Goal: Transaction & Acquisition: Purchase product/service

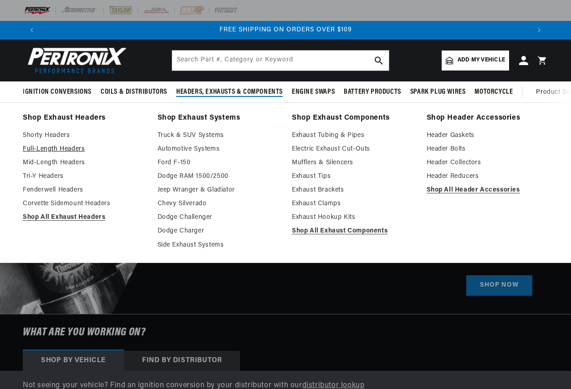
scroll to position [0, 978]
click at [54, 148] on link "Full-Length Headers" at bounding box center [84, 149] width 122 height 11
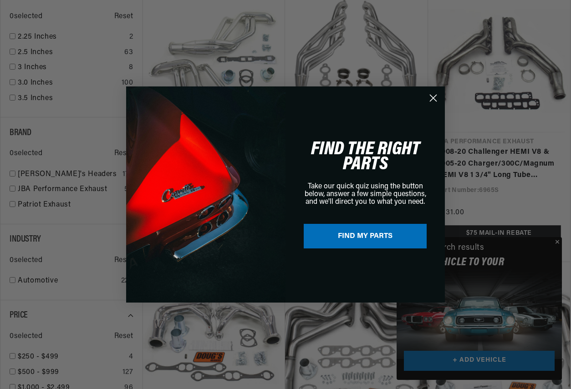
scroll to position [0, 490]
click at [433, 95] on circle "Close dialog" at bounding box center [433, 98] width 15 height 15
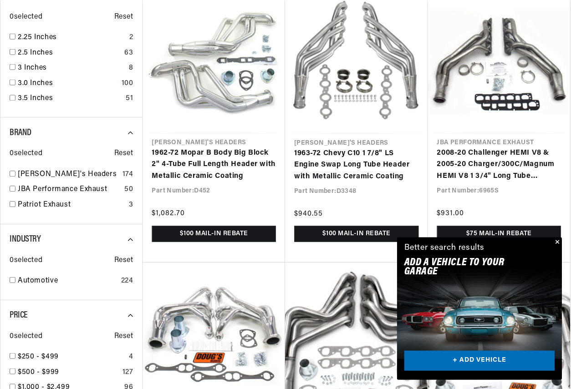
scroll to position [0, 489]
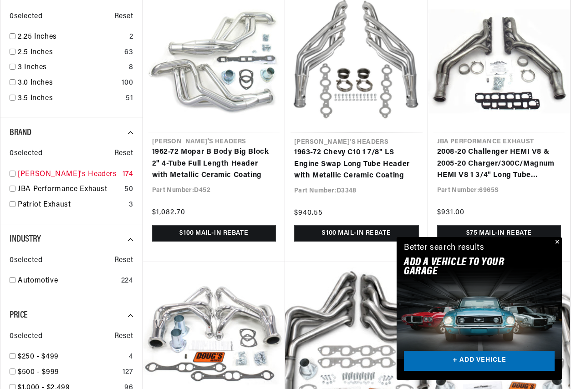
click at [15, 174] on div "Doug's Headers 174" at bounding box center [72, 176] width 124 height 15
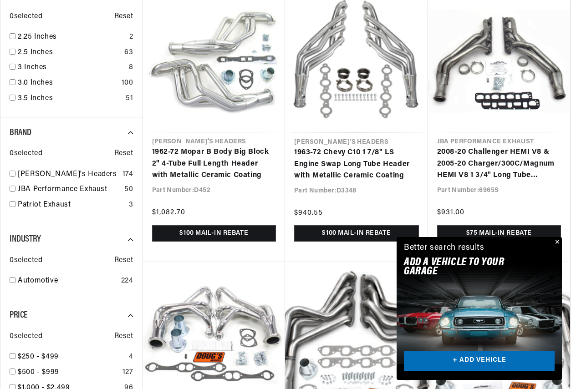
scroll to position [0, 978]
click at [482, 360] on link "+ ADD VEHICLE" at bounding box center [479, 361] width 151 height 20
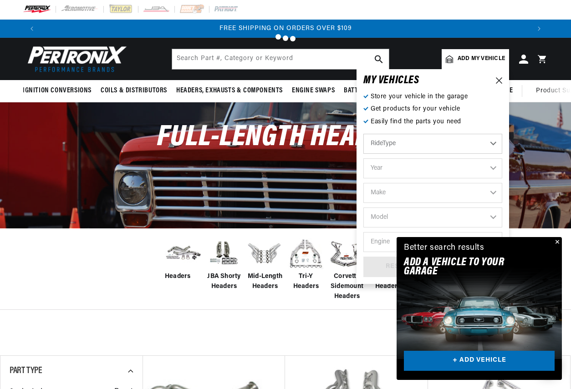
scroll to position [0, 0]
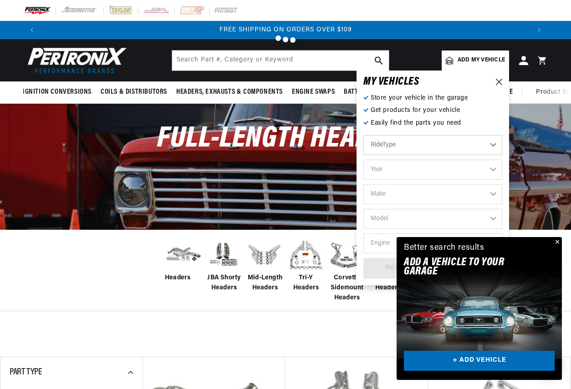
checkbox input "true"
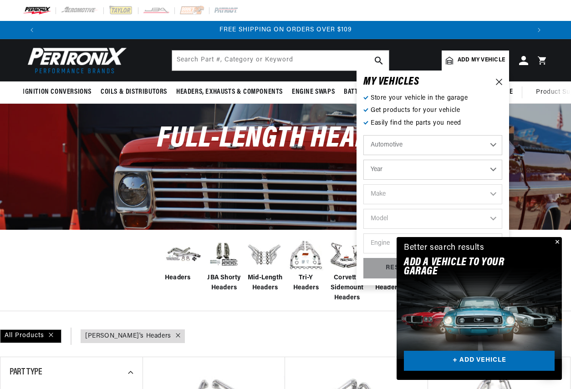
click at [493, 168] on select "Year 2022 2021 2020 2019 2018 2017 2016 2015 2014 2013 2012 2011 2010 2009 2008…" at bounding box center [432, 170] width 139 height 20
click at [416, 166] on select "Year 2022 2021 2020 2019 2018 2017 2016 2015 2014 2013 2012 2011 2010 2009 2008…" at bounding box center [432, 170] width 139 height 20
select select "1970"
click at [363, 160] on select "Year 2022 2021 2020 2019 2018 2017 2016 2015 2014 2013 2012 2011 2010 2009 2008…" at bounding box center [432, 170] width 139 height 20
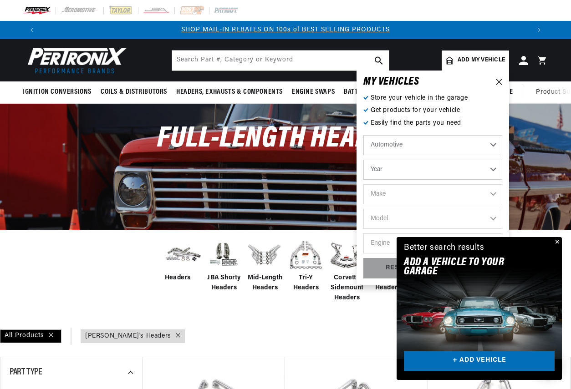
select select "1970"
click at [421, 196] on select "Make Alfa Romeo American Motors Aston Martin Audi Austin Austin Healey Avanti B…" at bounding box center [432, 194] width 139 height 20
select select "Dodge"
click at [363, 184] on select "Make Alfa Romeo American Motors Aston Martin Audi Austin Austin Healey Avanti B…" at bounding box center [432, 194] width 139 height 20
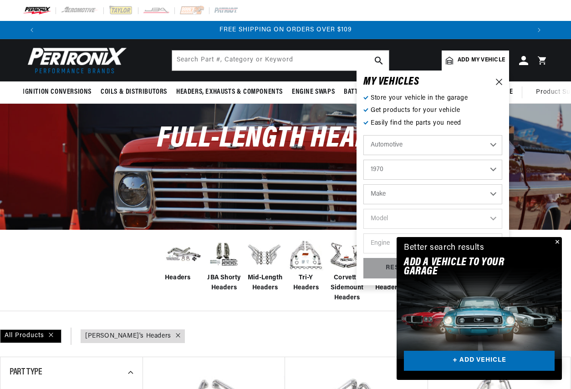
select select "Dodge"
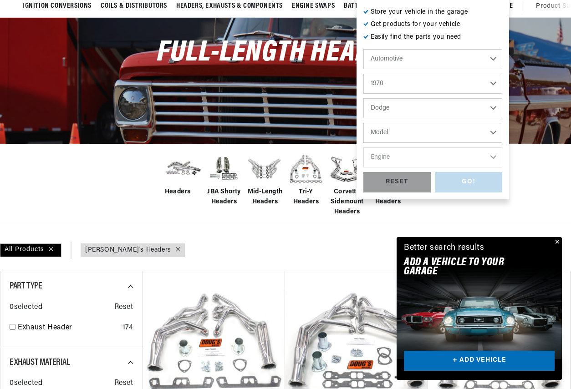
scroll to position [91, 0]
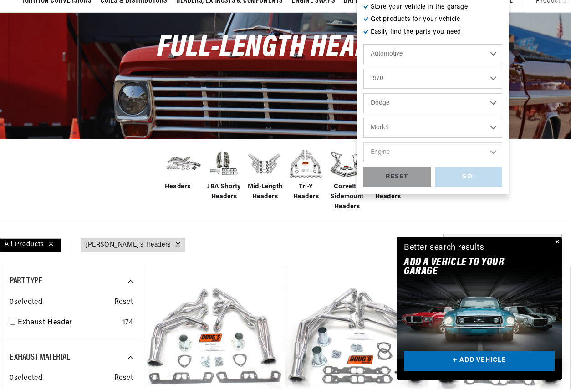
click at [417, 127] on select "Model A100 A100 Truck A108 Van Challenger Charger Coronet D100 Pickup D200 Pick…" at bounding box center [432, 128] width 139 height 20
select select "Dart"
click at [363, 118] on select "Model A100 A100 Truck A108 Van Challenger Charger Coronet D100 Pickup D200 Pick…" at bounding box center [432, 128] width 139 height 20
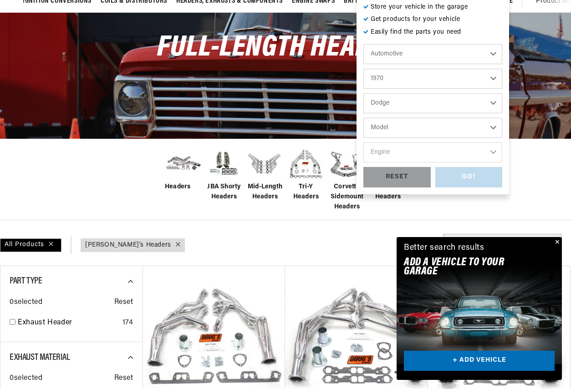
select select "Dart"
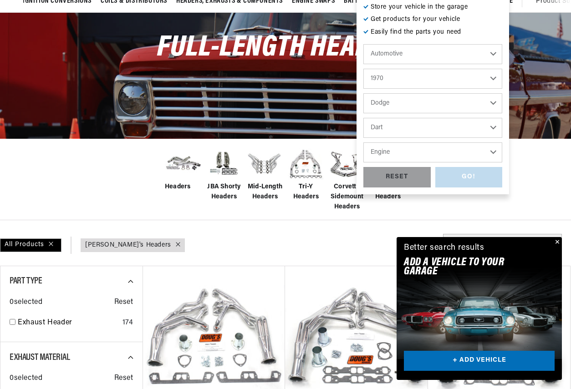
click at [424, 152] on select "Engine 4.5L 170cid / 2.8L 198cid / 3.2L 225cid / 3.7L 318cid / 5.2L 340cid / 5.…" at bounding box center [432, 152] width 139 height 20
select select "360cid-5.9L"
click at [363, 142] on select "Engine 4.5L 170cid / 2.8L 198cid / 3.2L 225cid / 3.7L 318cid / 5.2L 340cid / 5.…" at bounding box center [432, 152] width 139 height 20
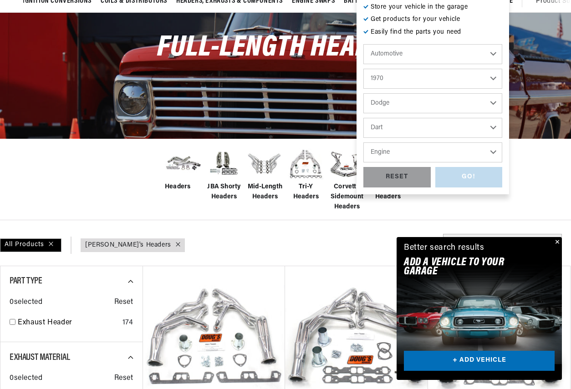
select select "360cid-5.9L"
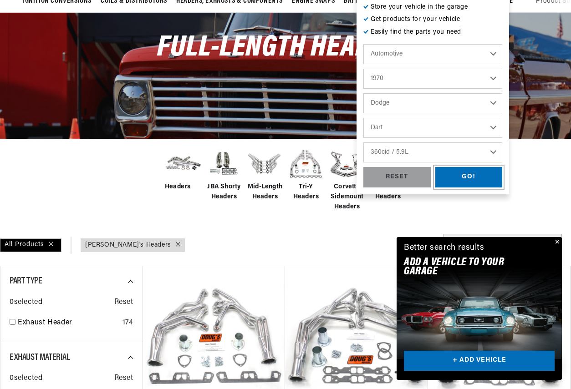
click at [472, 176] on div "GO!" at bounding box center [468, 177] width 67 height 20
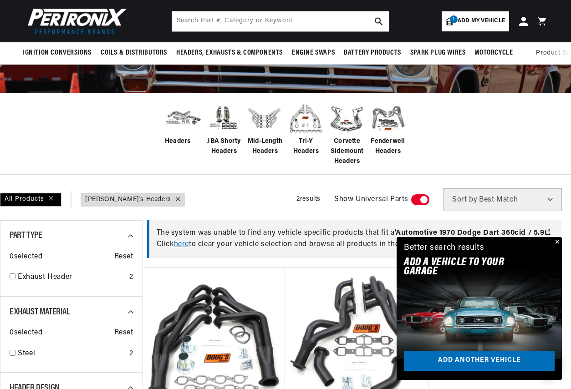
scroll to position [91, 0]
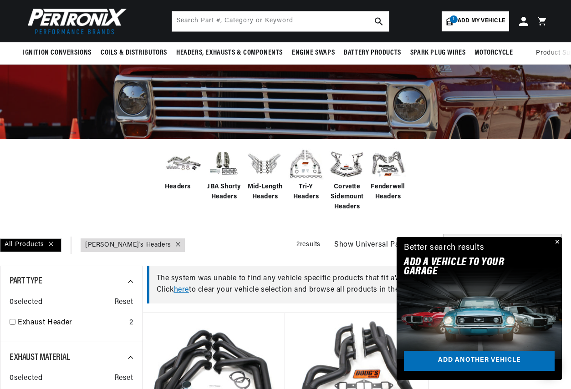
click at [481, 20] on span "Add my vehicle" at bounding box center [480, 21] width 47 height 9
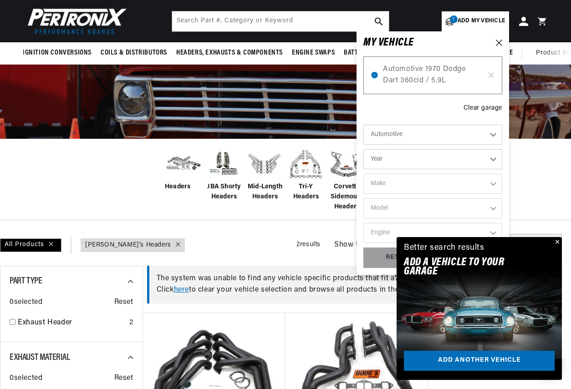
scroll to position [0, 978]
click at [493, 160] on select "Year [DATE] 2021 2020 2019 2018 2017 2016 2015 2014 2013 2012 2011 2010 2009 20…" at bounding box center [432, 159] width 139 height 20
select select "1973"
click at [363, 149] on select "Year [DATE] 2021 2020 2019 2018 2017 2016 2015 2014 2013 2012 2011 2010 2009 20…" at bounding box center [432, 159] width 139 height 20
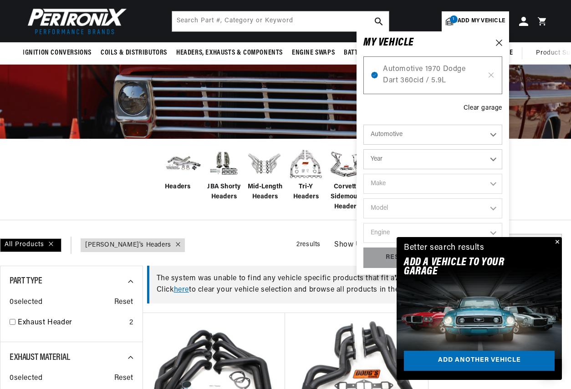
scroll to position [0, 489]
select select "1973"
click at [435, 183] on select "Make Alfa Romeo American Motors Aston Martin Audi Austin Avanti Bentley BMW Bui…" at bounding box center [432, 184] width 139 height 20
select select "Dodge"
click at [363, 174] on select "Make Alfa Romeo American Motors Aston Martin Audi Austin Avanti Bentley BMW Bui…" at bounding box center [432, 184] width 139 height 20
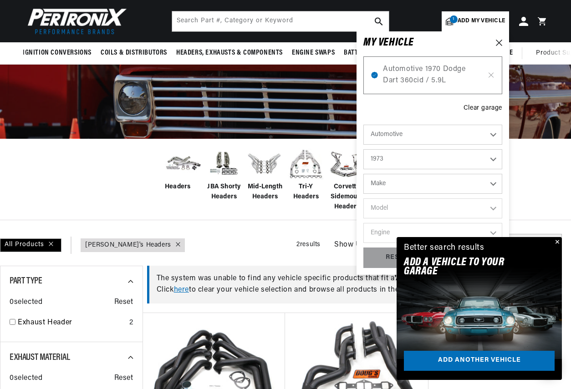
select select "Dodge"
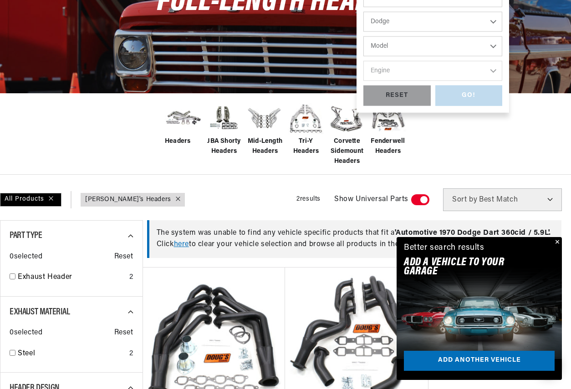
scroll to position [0, 978]
click at [409, 41] on select "Model B100 Van B200 Van B300 Van Challenger Charger Coronet D100 Pickup D200 Pi…" at bounding box center [432, 46] width 139 height 20
select select "Dart"
click at [363, 36] on select "Model B100 Van B200 Van B300 Van Challenger Charger Coronet D100 Pickup D200 Pi…" at bounding box center [432, 46] width 139 height 20
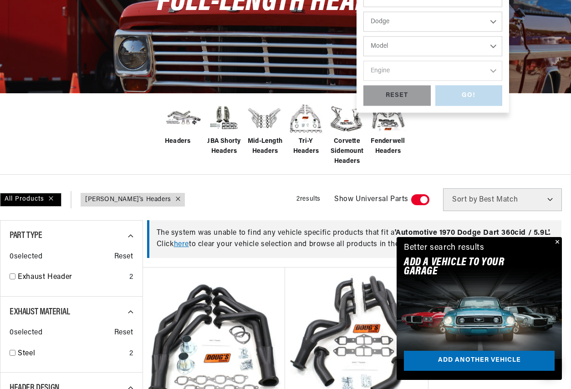
select select "Dart"
click at [423, 69] on select "Engine 198cid / 3.2L 225cid / 3.7L 318cid / 5.2L 340cid / 5.6L 360cid / 5.9L" at bounding box center [432, 71] width 139 height 20
select select "360cid-5.9L"
click at [363, 61] on select "Engine 198cid / 3.2L 225cid / 3.7L 318cid / 5.2L 340cid / 5.6L 360cid / 5.9L" at bounding box center [432, 71] width 139 height 20
select select "360cid-5.9L"
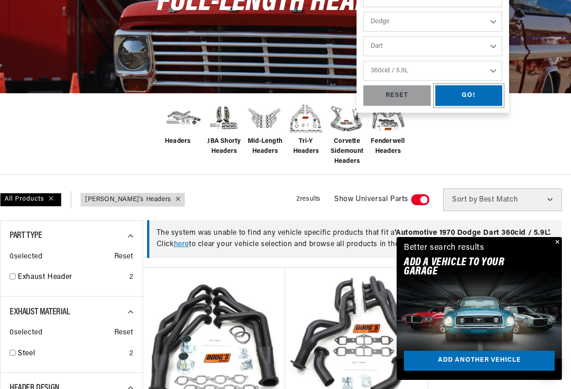
click at [462, 89] on div "GO!" at bounding box center [468, 96] width 67 height 20
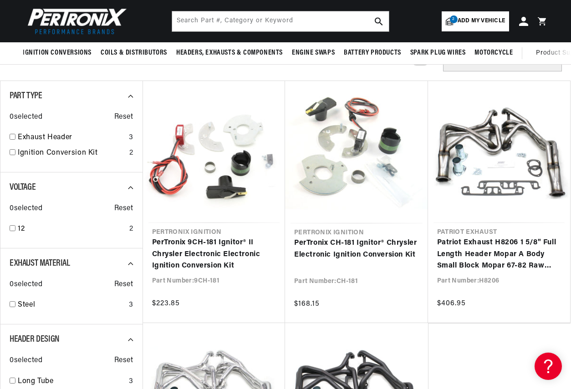
scroll to position [0, 978]
click at [110, 349] on div "0 selected Reset" at bounding box center [72, 356] width 124 height 21
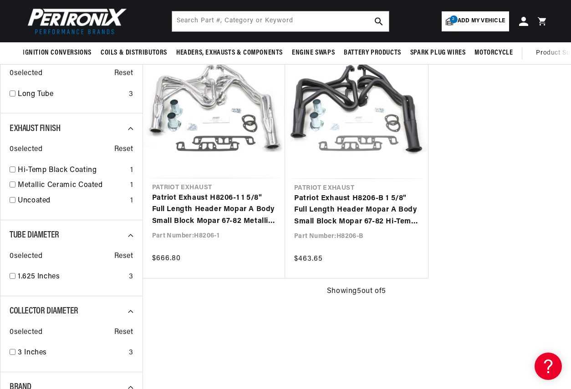
scroll to position [273, 0]
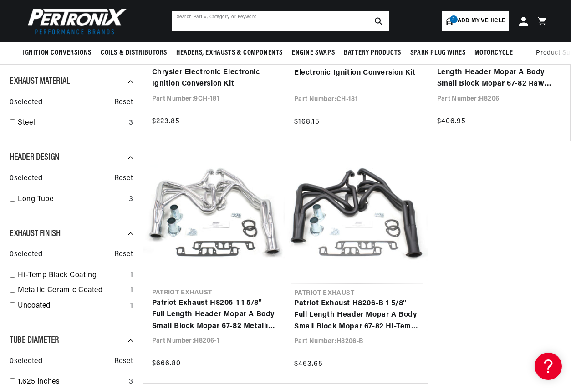
click at [203, 24] on input "text" at bounding box center [280, 21] width 217 height 20
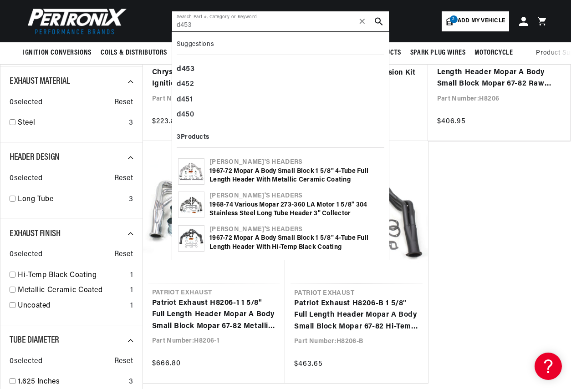
scroll to position [0, 489]
type input "d453"
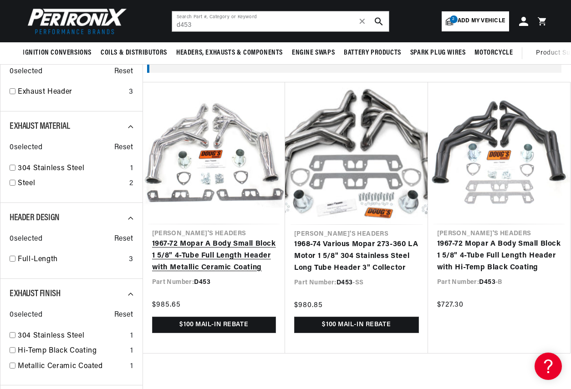
click at [219, 243] on link "1967-72 Mopar A Body Small Block 1 5/8" 4-Tube Full Length Header with Metallic…" at bounding box center [214, 256] width 124 height 35
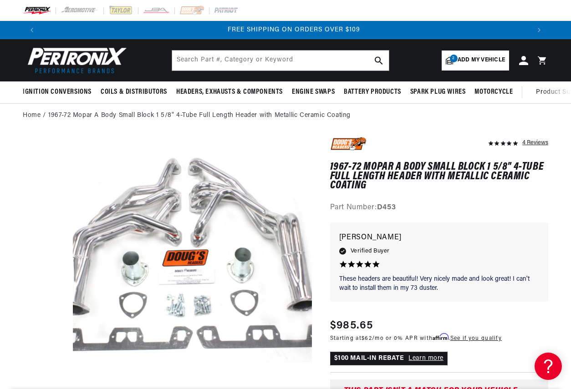
scroll to position [0, 978]
click at [479, 58] on span "Add my vehicle" at bounding box center [480, 60] width 47 height 9
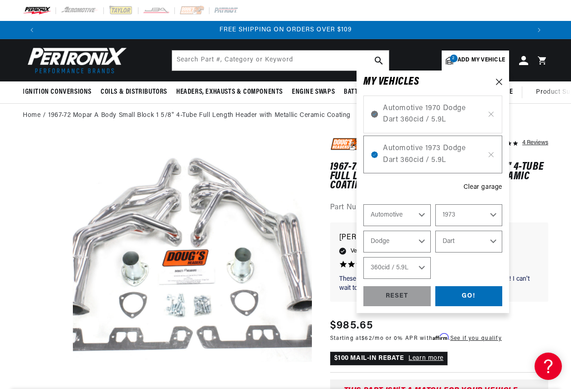
select select "Year"
select select "Make"
select select "Model"
select select "Engine"
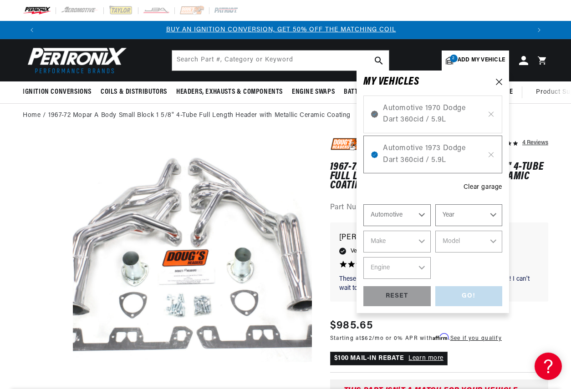
scroll to position [0, 0]
click at [490, 153] on icon at bounding box center [491, 154] width 8 height 7
select select "1973"
select select "Dodge"
select select "Dart"
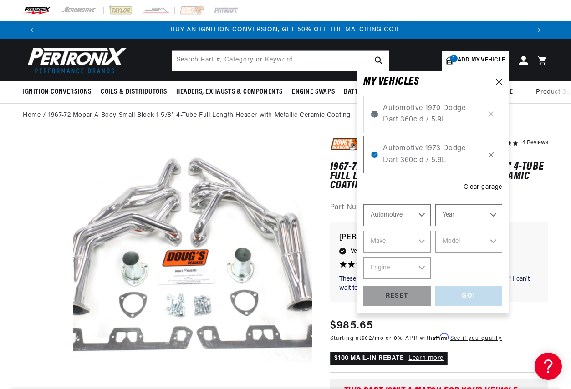
select select "360cid-5.9L"
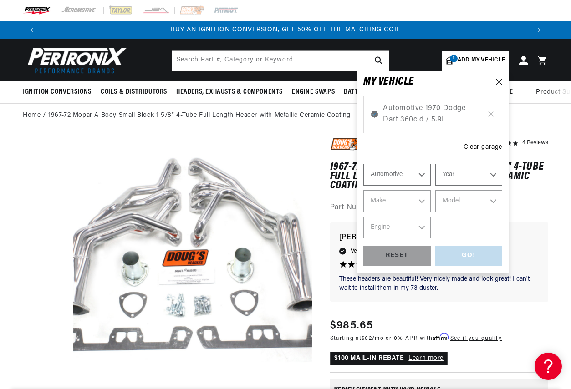
select select "Ride Type"
select select "Year"
select select "Make"
select select "Model"
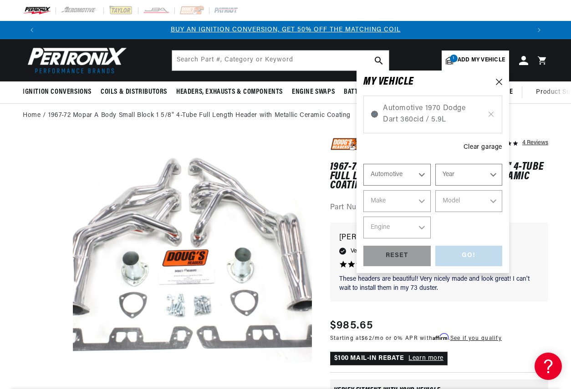
select select "Engine"
click at [425, 176] on select "Ride Type Automotive Agricultural Industrial Marine Motorcycle" at bounding box center [396, 175] width 67 height 22
select select "Automotive"
click at [363, 164] on select "Ride Type Automotive Agricultural Industrial Marine Motorcycle" at bounding box center [396, 175] width 67 height 22
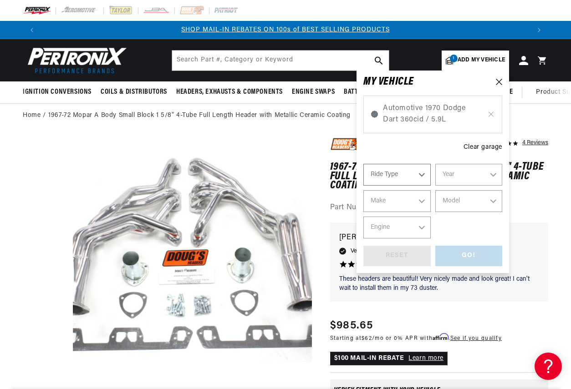
select select "Automotive"
click at [462, 176] on select "Year 2022 2021 2020 2019 2018 2017 2016 2015 2014 2013 2012 2011 2010 2009 2008…" at bounding box center [468, 175] width 67 height 22
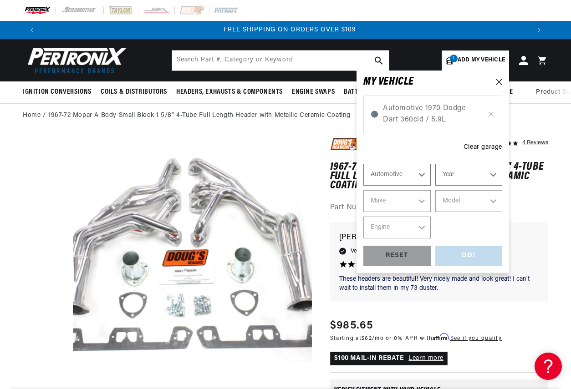
scroll to position [0, 978]
select select "1972"
click at [435, 164] on select "Year 2022 2021 2020 2019 2018 2017 2016 2015 2014 2013 2012 2011 2010 2009 2008…" at bounding box center [468, 175] width 67 height 22
select select "1972"
click at [421, 203] on select "Make Alfa Romeo American Motors Aston Martin Audi Austin BMW Buick Cadillac Che…" at bounding box center [396, 201] width 67 height 22
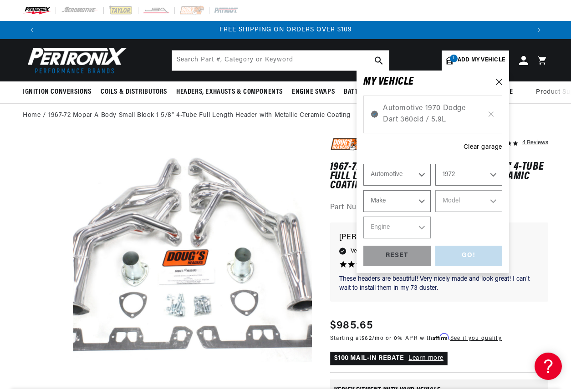
select select "Dodge"
click at [363, 190] on select "Make Alfa Romeo American Motors Aston Martin Audi Austin BMW Buick Cadillac Che…" at bounding box center [396, 201] width 67 height 22
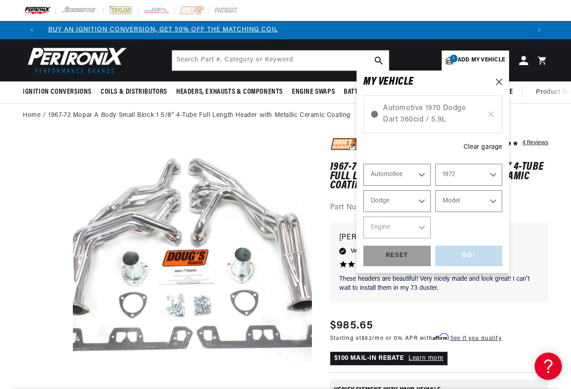
click at [476, 203] on select "Model B100 Van B200 Van B300 Van Challenger Charger Coronet D100 Pickup D200 Pi…" at bounding box center [468, 201] width 67 height 22
click at [422, 201] on select "Alfa Romeo American Motors Aston Martin Audi Austin BMW Buick Cadillac Checker …" at bounding box center [396, 201] width 67 height 22
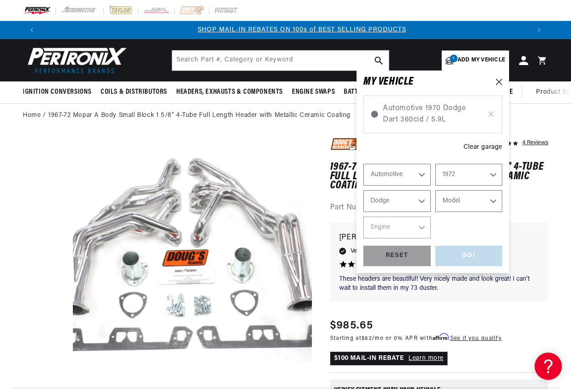
click at [363, 190] on select "Alfa Romeo American Motors Aston Martin Audi Austin BMW Buick Cadillac Checker …" at bounding box center [396, 201] width 67 height 22
select select "Plymouth"
click at [490, 203] on select "Model Barracuda Cuda Duster Fury Fury I Fury II Fury III Gran Fury Road Runner …" at bounding box center [468, 201] width 67 height 22
select select "Duster"
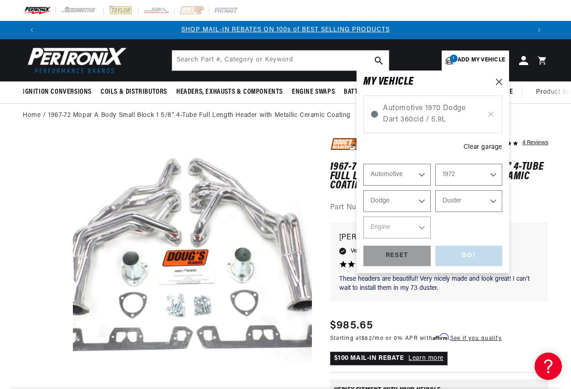
click at [435, 190] on select "Model Barracuda Cuda Duster Fury Fury I Fury II Fury III Gran Fury Road Runner …" at bounding box center [468, 201] width 67 height 22
select select "Duster"
click at [422, 229] on select "Engine 198cid / 3.2L 225cid / 3.7L 318cid / 5.2L 340cid / 5.6L 360cid / 5.9L" at bounding box center [396, 228] width 67 height 22
select select "360cid-5.9L"
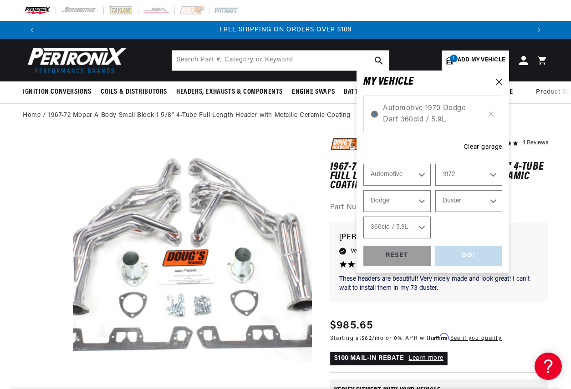
click at [363, 217] on select "Engine 198cid / 3.2L 225cid / 3.7L 318cid / 5.2L 340cid / 5.6L 360cid / 5.9L" at bounding box center [396, 228] width 67 height 22
select select "360cid-5.9L"
click at [470, 257] on div "GO!" at bounding box center [468, 256] width 67 height 20
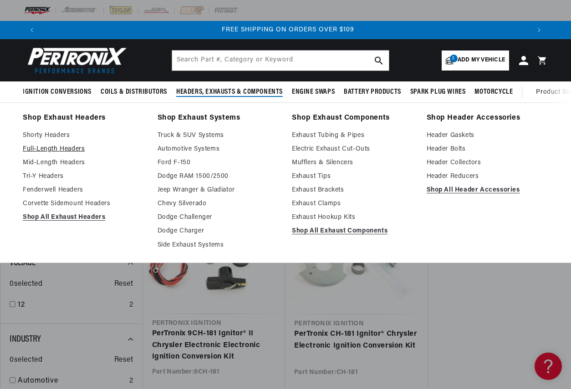
scroll to position [0, 978]
click at [70, 218] on link "Shop All Exhaust Headers" at bounding box center [84, 217] width 122 height 11
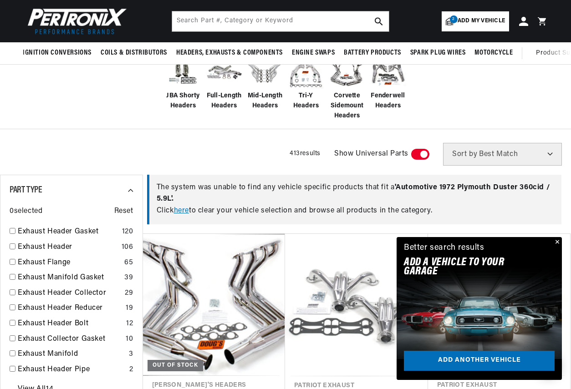
scroll to position [0, 978]
click at [181, 212] on link "here" at bounding box center [181, 210] width 15 height 7
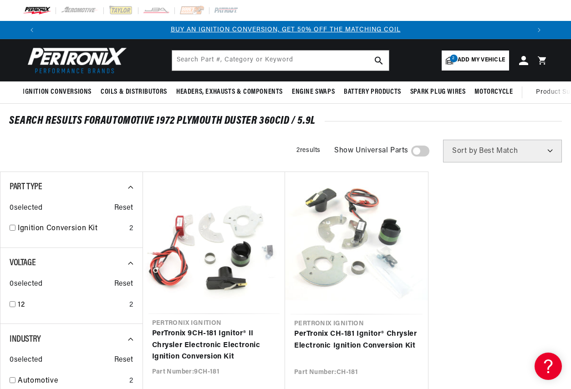
click at [454, 59] on span "2" at bounding box center [454, 59] width 8 height 8
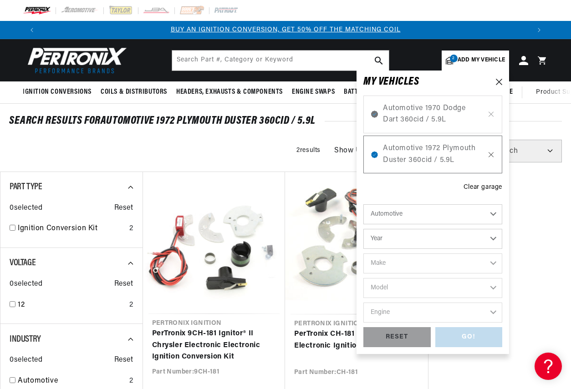
click at [491, 155] on icon at bounding box center [491, 154] width 5 height 5
click at [483, 188] on div "Clear garage" at bounding box center [482, 188] width 39 height 10
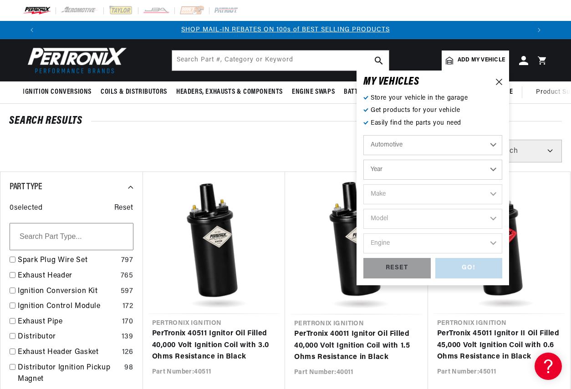
click at [476, 57] on span "Add my vehicle" at bounding box center [480, 60] width 47 height 9
click at [430, 146] on select "Automotive Agricultural Industrial Marine Motorcycle" at bounding box center [432, 145] width 139 height 20
click at [363, 135] on select "Automotive Agricultural Industrial Marine Motorcycle" at bounding box center [432, 145] width 139 height 20
click at [399, 170] on select "Year 2022 2021 2020 2019 2018 2017 2016 2015 2014 2013 2012 2011 2010 2009 2008…" at bounding box center [432, 170] width 139 height 20
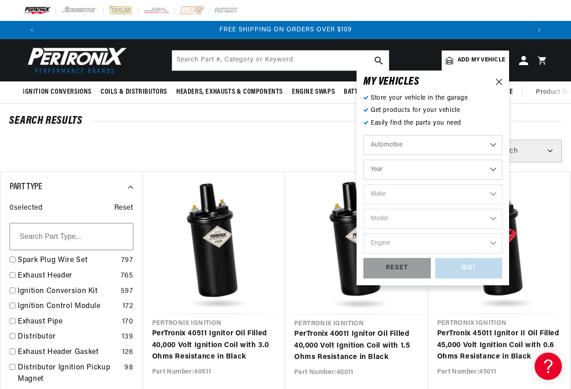
select select "1972"
click at [363, 160] on select "Year 2022 2021 2020 2019 2018 2017 2016 2015 2014 2013 2012 2011 2010 2009 2008…" at bounding box center [432, 170] width 139 height 20
select select "1972"
click at [414, 194] on select "Make Alfa Romeo American Motors Aston Martin Audi Austin BMW Buick Cadillac Che…" at bounding box center [432, 194] width 139 height 20
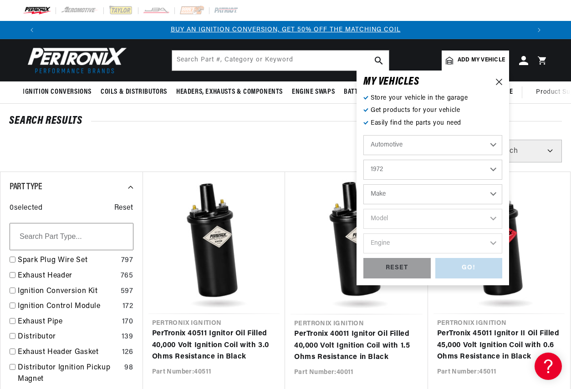
select select "Plymouth"
click at [363, 184] on select "Make Alfa Romeo American Motors Aston Martin Audi Austin BMW Buick Cadillac Che…" at bounding box center [432, 194] width 139 height 20
select select "Plymouth"
click at [412, 217] on select "Model Barracuda Cuda Duster Fury Fury I Fury II Fury III Gran Fury Road Runner …" at bounding box center [432, 219] width 139 height 20
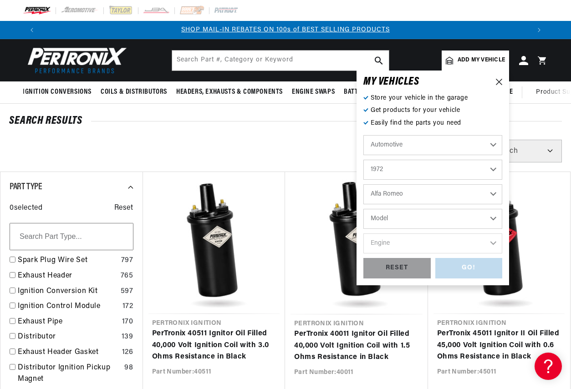
select select "Duster"
click at [363, 209] on select "Model Barracuda Cuda Duster Fury Fury I Fury II Fury III Gran Fury Road Runner …" at bounding box center [432, 219] width 139 height 20
select select "Duster"
click at [413, 242] on select "Engine 198cid / 3.2L 225cid / 3.7L 318cid / 5.2L 340cid / 5.6L 360cid / 5.9L" at bounding box center [432, 244] width 139 height 20
select select "340cid-5.6L"
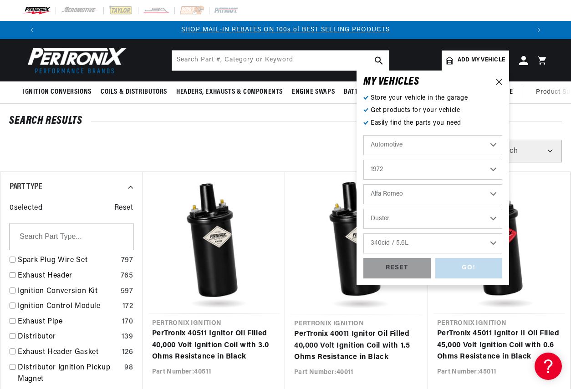
click at [363, 234] on select "Engine 198cid / 3.2L 225cid / 3.7L 318cid / 5.2L 340cid / 5.6L 360cid / 5.9L" at bounding box center [432, 244] width 139 height 20
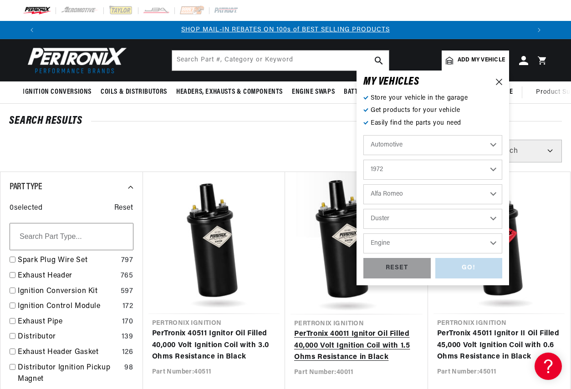
select select "340cid-5.6L"
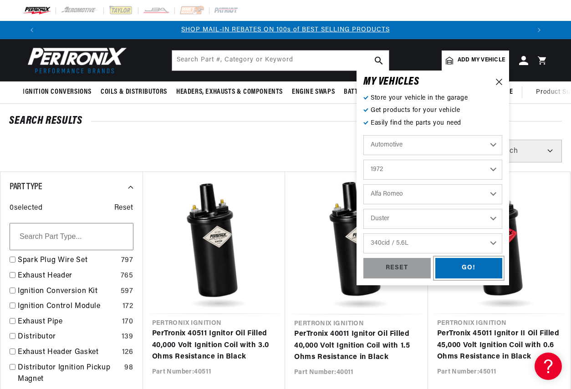
click at [480, 268] on div "GO!" at bounding box center [468, 268] width 67 height 20
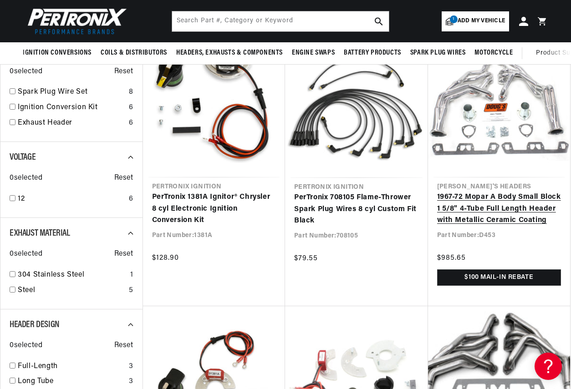
scroll to position [0, 489]
click at [498, 196] on link "1967-72 Mopar A Body Small Block 1 5/8" 4-Tube Full Length Header with Metallic…" at bounding box center [499, 209] width 124 height 35
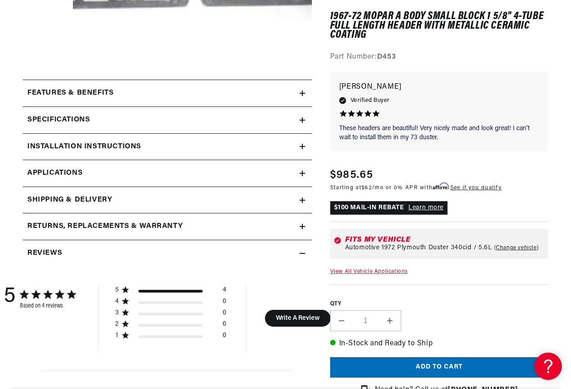
scroll to position [0, 978]
click at [428, 207] on link "Learn more" at bounding box center [425, 207] width 35 height 7
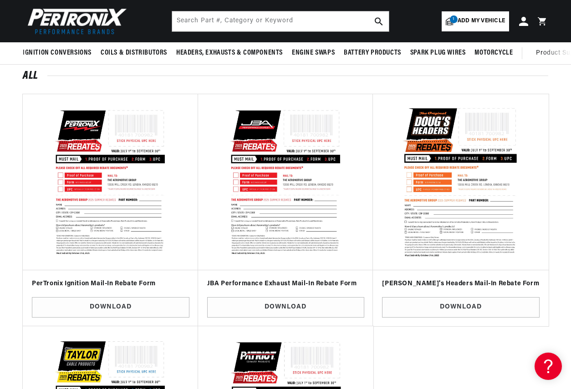
scroll to position [182, 0]
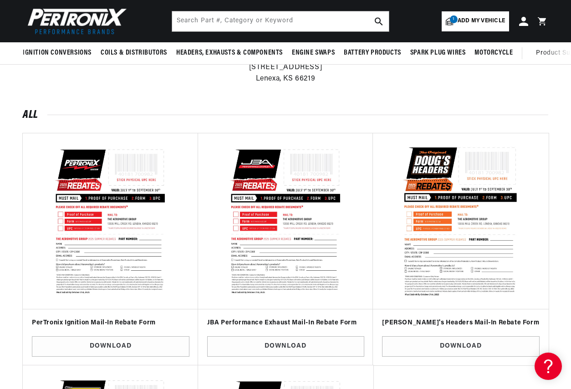
click at [440, 178] on img at bounding box center [461, 221] width 162 height 162
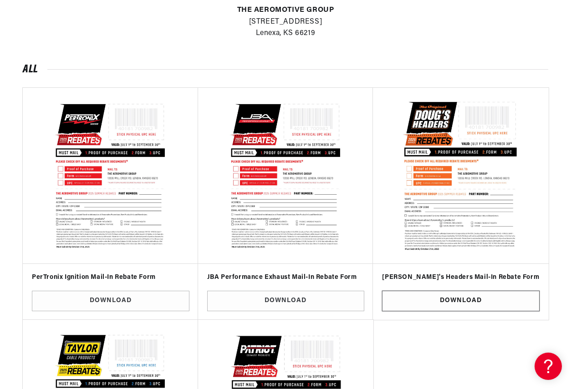
scroll to position [0, 978]
click at [457, 301] on link "Download" at bounding box center [460, 301] width 157 height 20
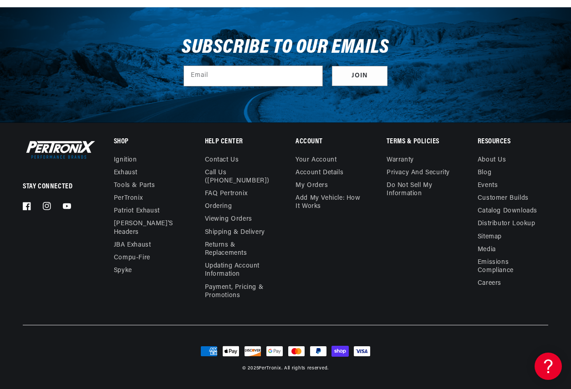
scroll to position [0, 0]
click at [507, 220] on link "Distributor Lookup" at bounding box center [506, 224] width 58 height 13
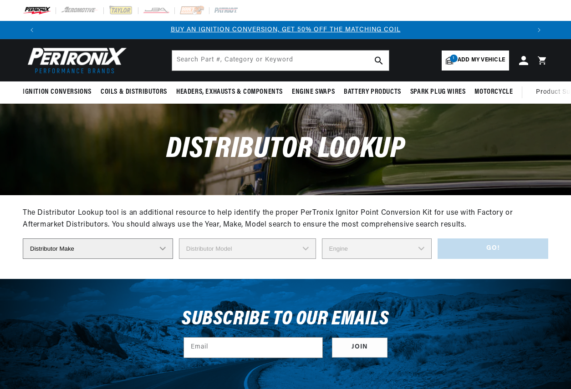
click at [160, 249] on select "Distributor Make Accel [PERSON_NAME] Autolite Bosch Century Chrysler Clark Colt…" at bounding box center [98, 249] width 150 height 20
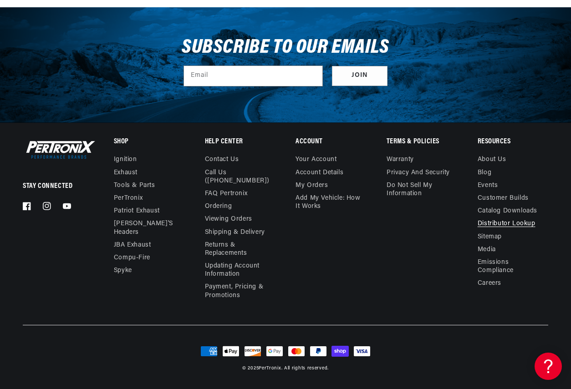
scroll to position [0, 978]
